Goal: Task Accomplishment & Management: Use online tool/utility

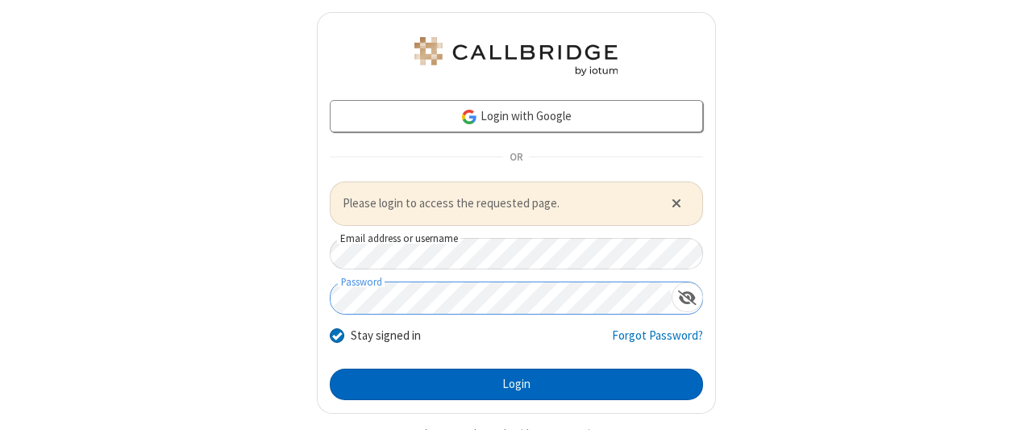
click at [510, 382] on button "Login" at bounding box center [516, 384] width 373 height 32
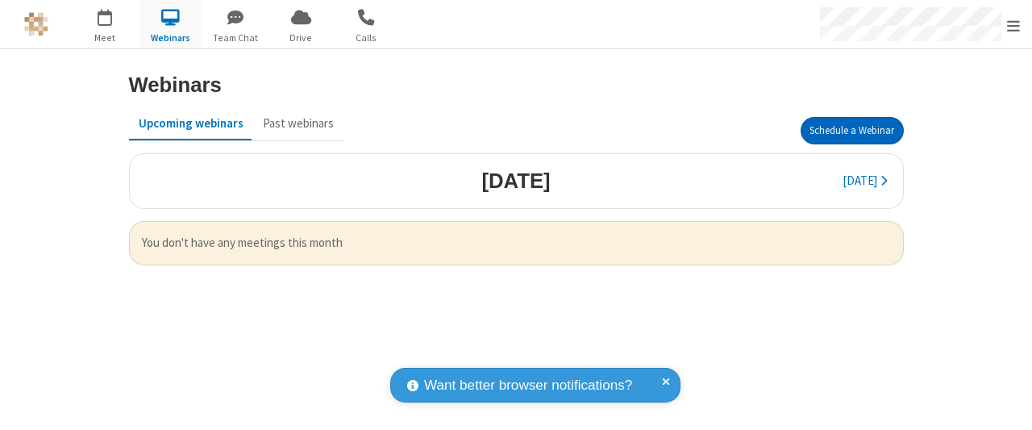
click at [851, 130] on button "Schedule a Webinar" at bounding box center [852, 130] width 103 height 27
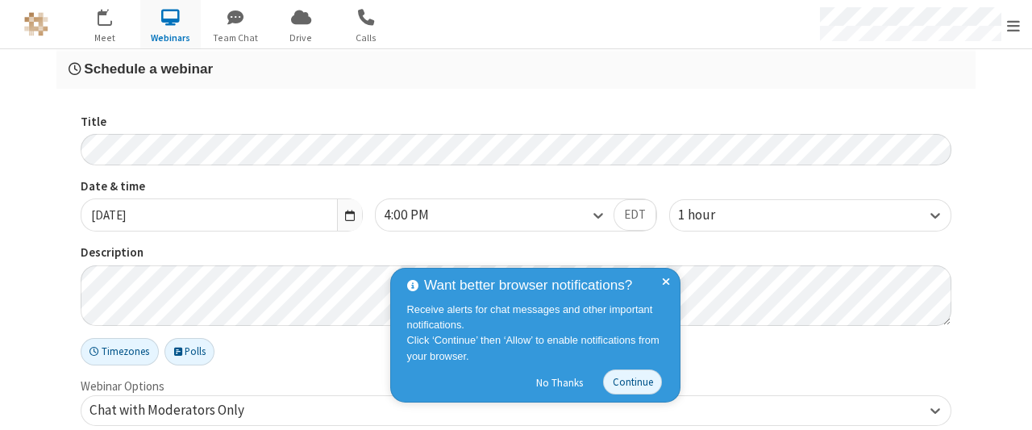
checkbox input "false"
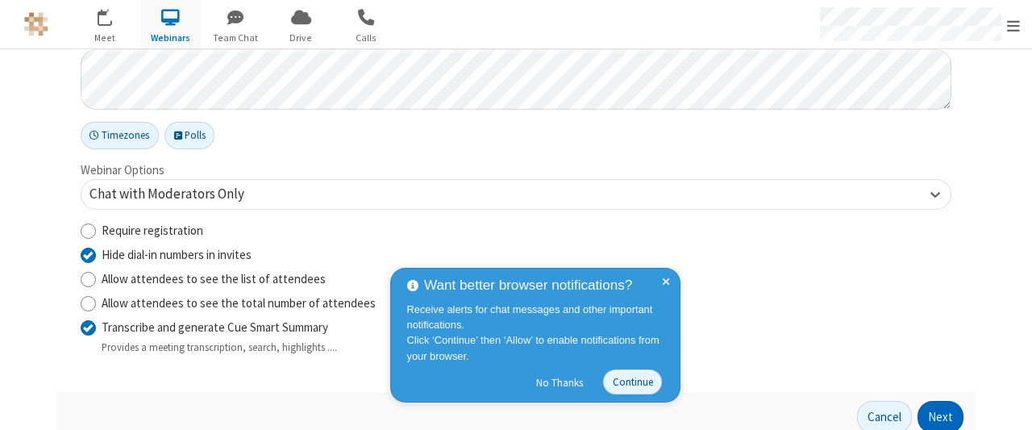
click at [935, 414] on button "Next" at bounding box center [941, 417] width 46 height 32
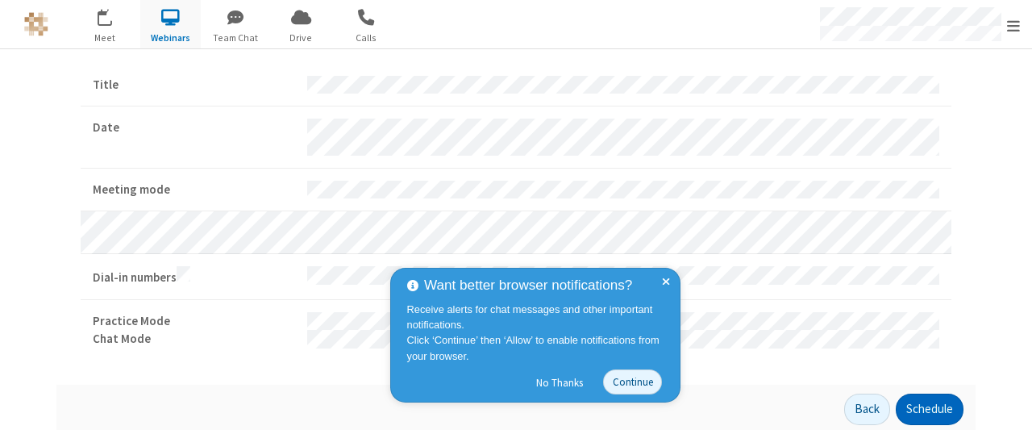
click at [923, 405] on button "Schedule" at bounding box center [930, 409] width 68 height 32
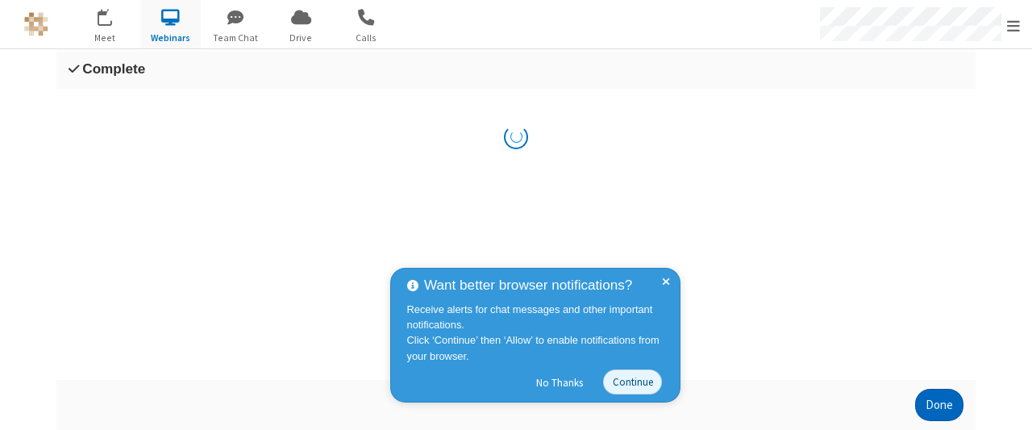
click at [934, 414] on button "Done" at bounding box center [939, 405] width 48 height 32
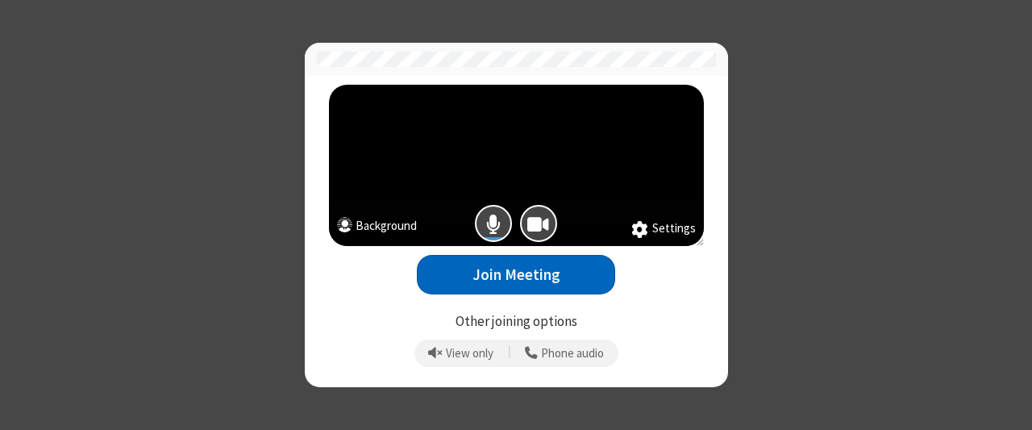
click at [516, 274] on button "Join Meeting" at bounding box center [516, 275] width 198 height 40
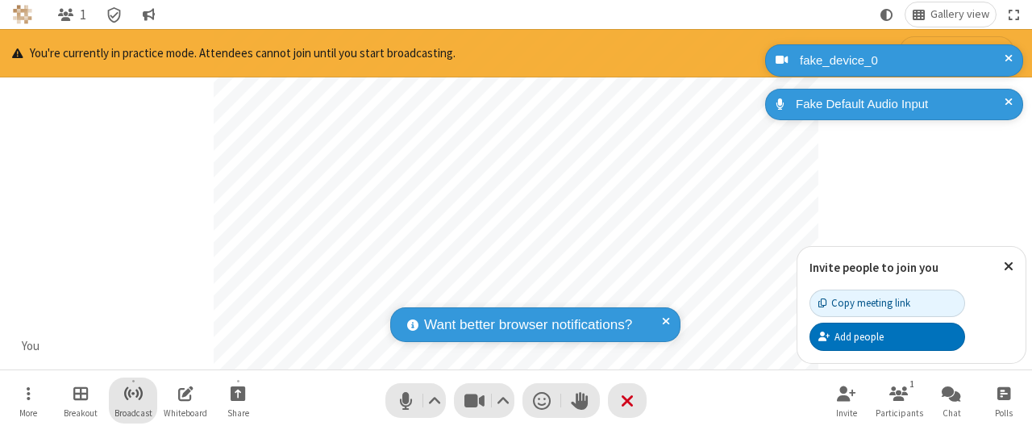
click at [132, 393] on span "Start broadcast" at bounding box center [133, 393] width 20 height 20
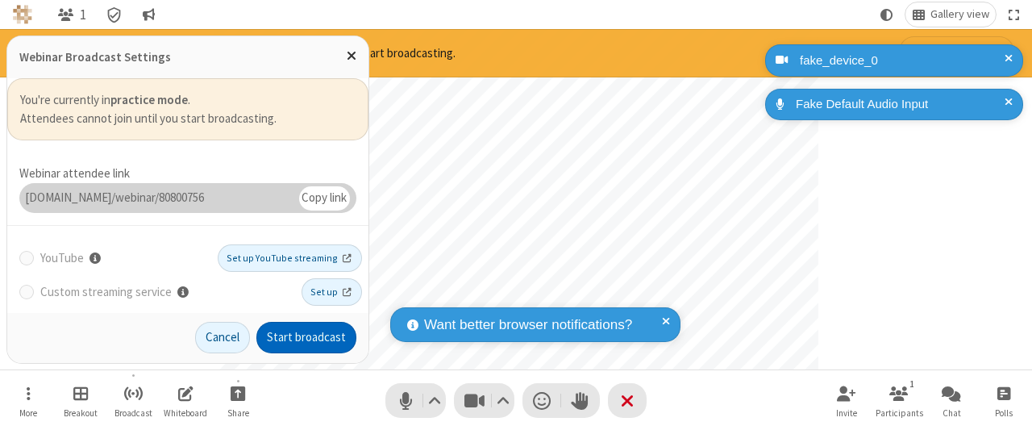
click at [307, 338] on button "Start broadcast" at bounding box center [306, 338] width 100 height 32
